Goal: Navigation & Orientation: Find specific page/section

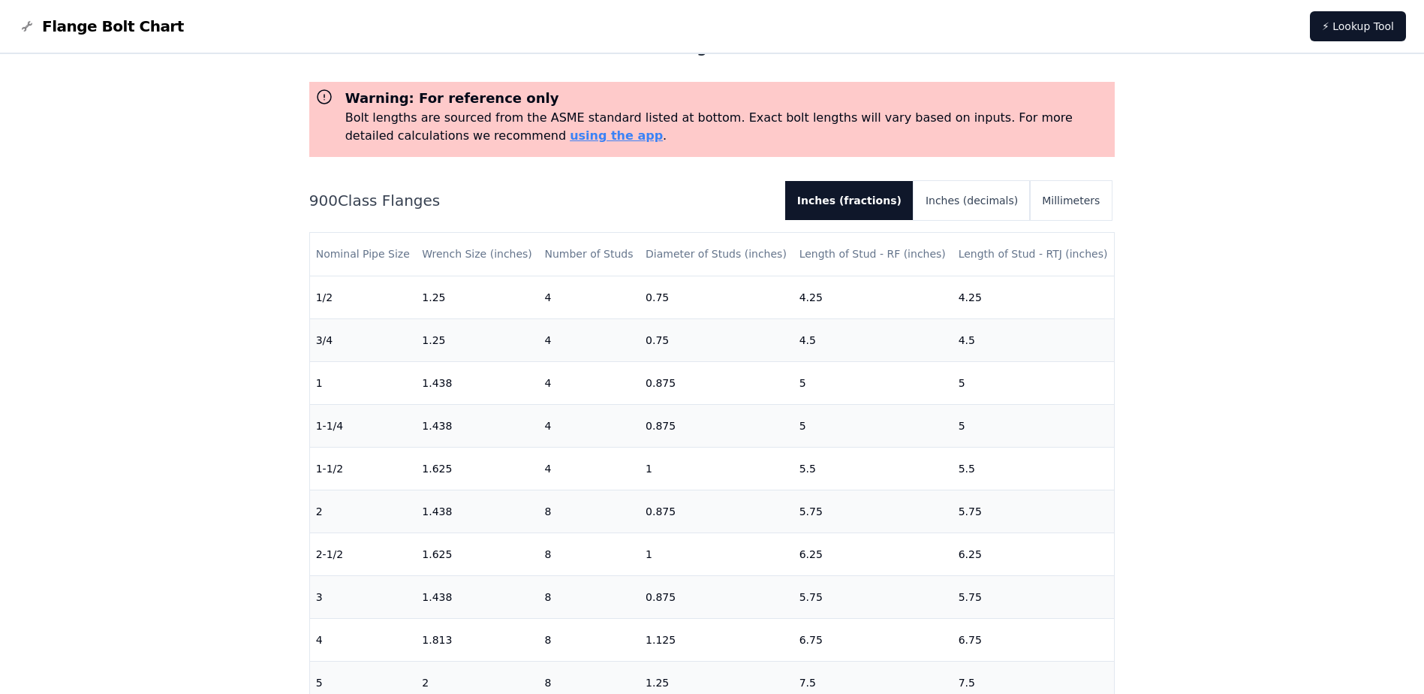
scroll to position [75, 0]
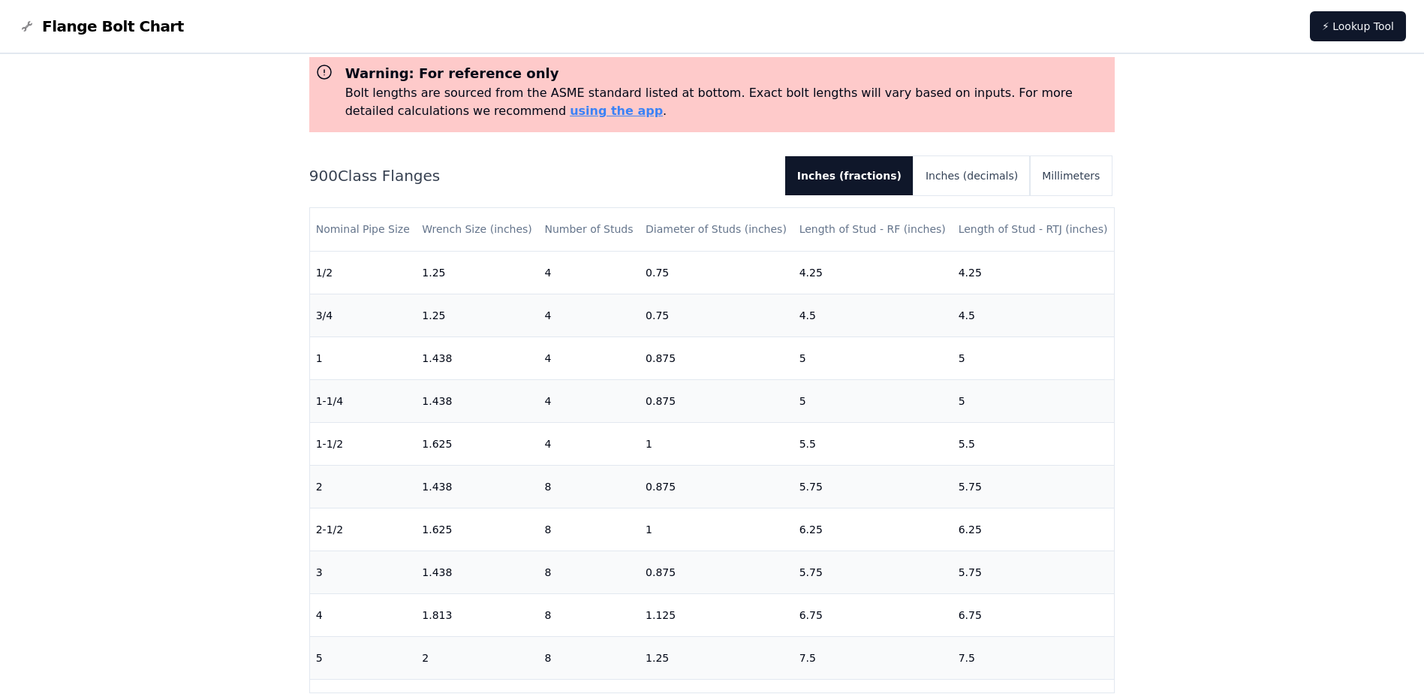
click at [99, 30] on span "Flange Bolt Chart" at bounding box center [113, 26] width 142 height 21
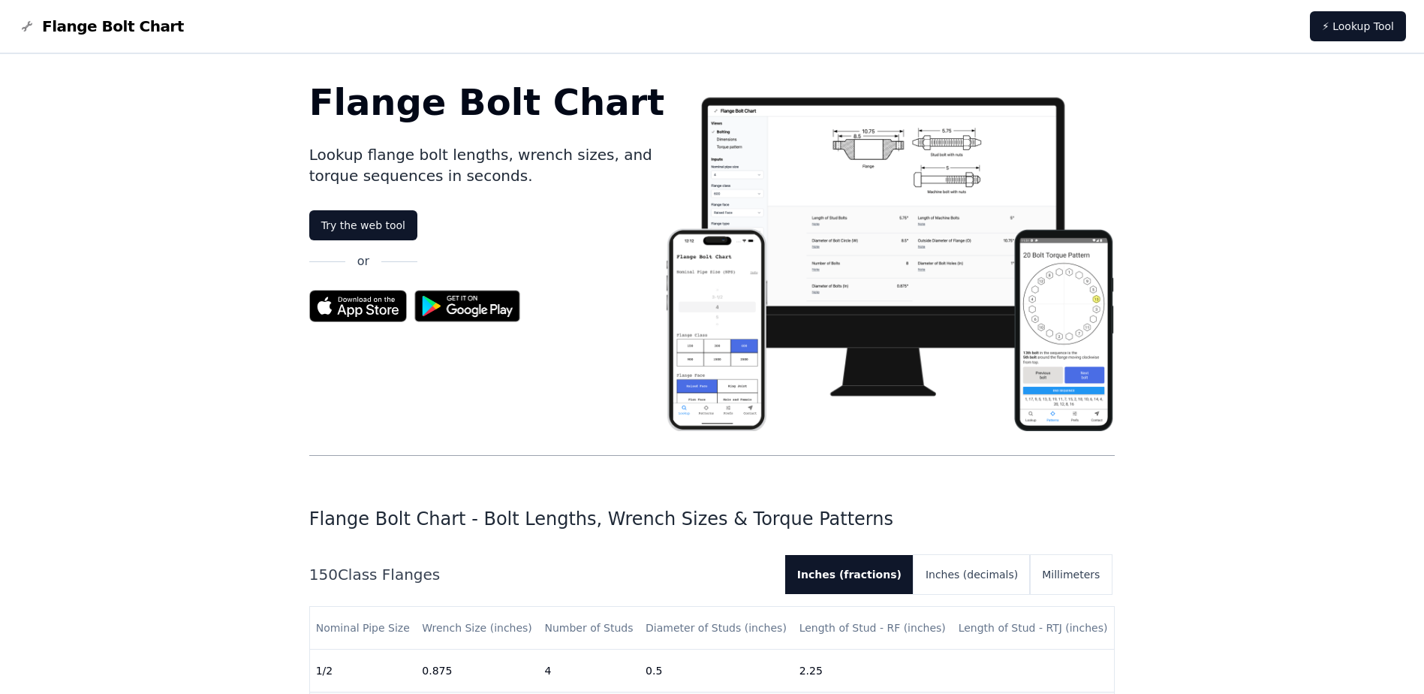
drag, startPoint x: 83, startPoint y: 4, endPoint x: 1245, endPoint y: 19, distance: 1162.1
click at [1239, 24] on nav "Flange Bolt Chart ⚡ Lookup Tool" at bounding box center [712, 27] width 1424 height 54
drag, startPoint x: 153, startPoint y: 0, endPoint x: 515, endPoint y: 11, distance: 362.0
click at [515, 11] on nav "Flange Bolt Chart ⚡ Lookup Tool" at bounding box center [712, 27] width 1424 height 54
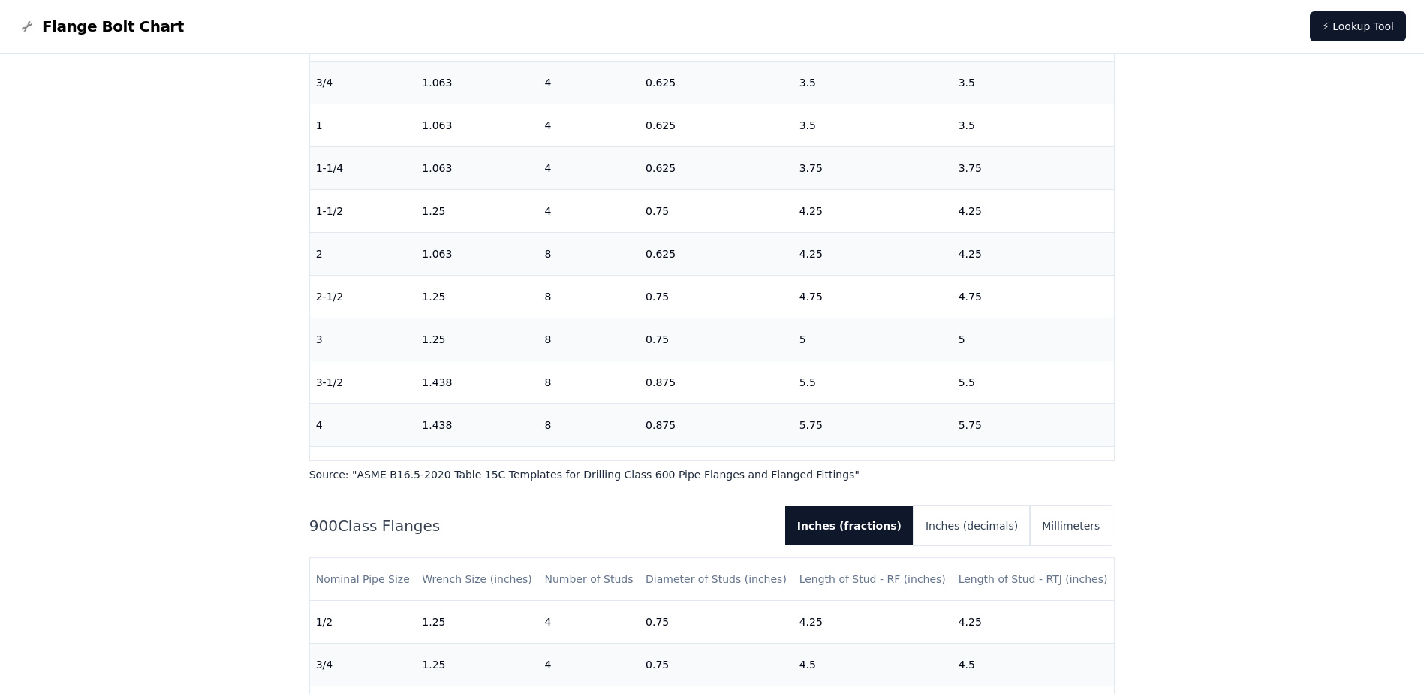
scroll to position [2402, 0]
